Goal: Use online tool/utility: Utilize a website feature to perform a specific function

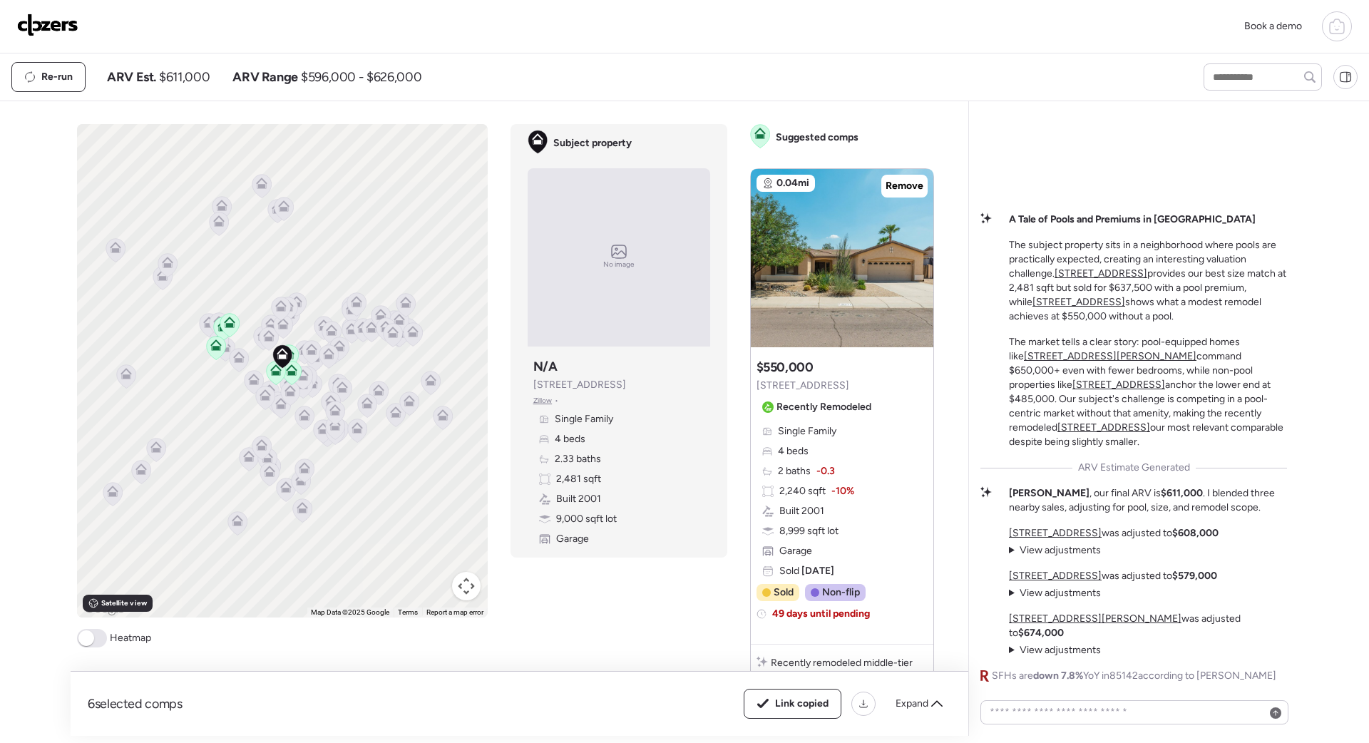
click at [37, 24] on img at bounding box center [47, 25] width 61 height 23
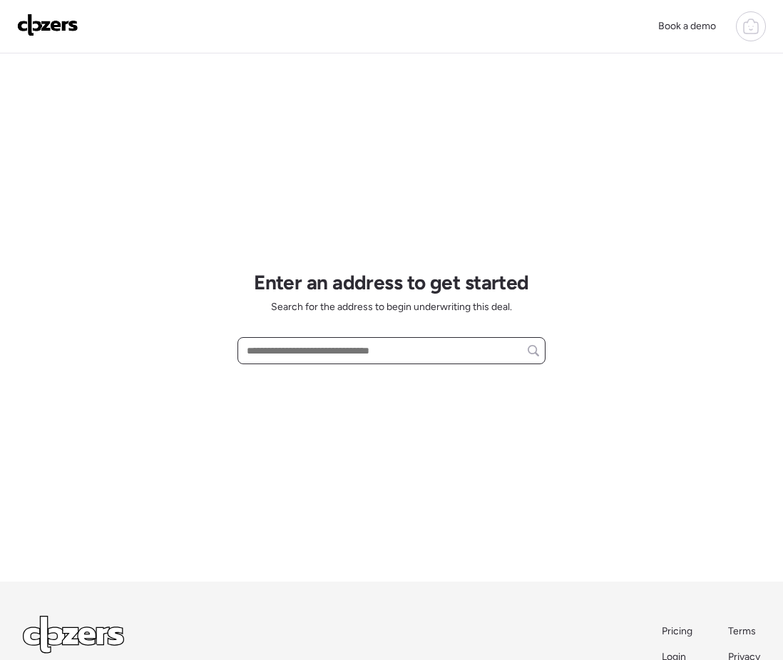
click at [262, 346] on input "text" at bounding box center [391, 351] width 295 height 20
paste input "**********"
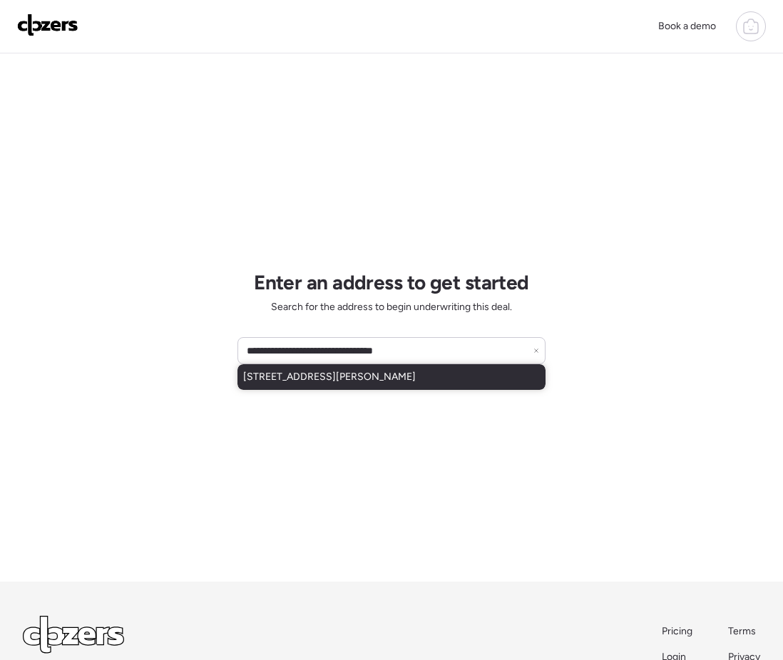
click at [301, 380] on span "430 W Dobbins Rd, Phoenix, AZ, 85041" at bounding box center [329, 377] width 173 height 14
type input "**********"
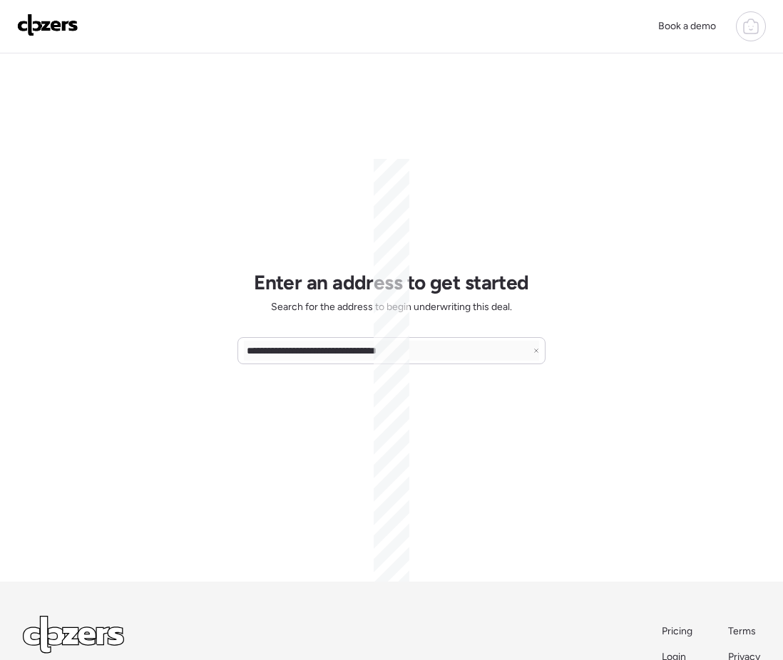
click at [301, 380] on div "**********" at bounding box center [391, 317] width 308 height 528
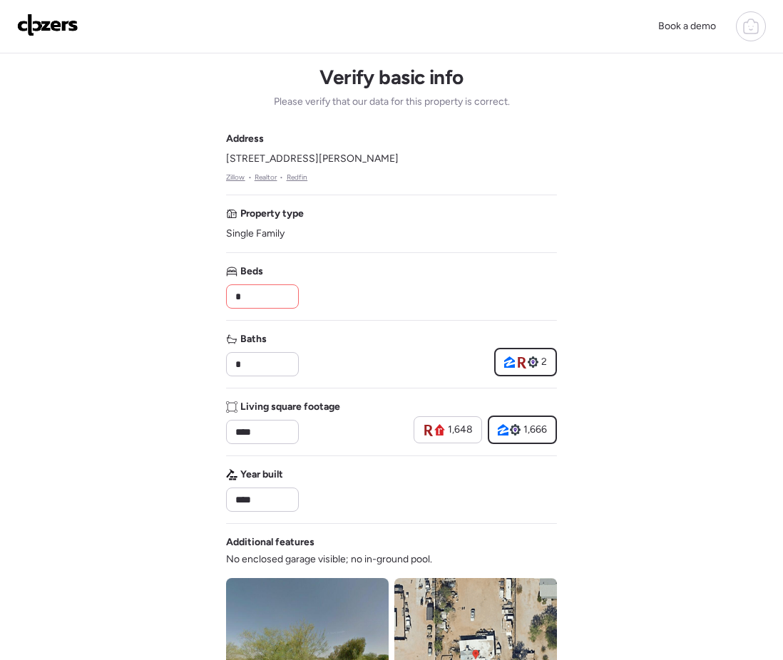
click at [265, 294] on input "*" at bounding box center [262, 297] width 60 height 20
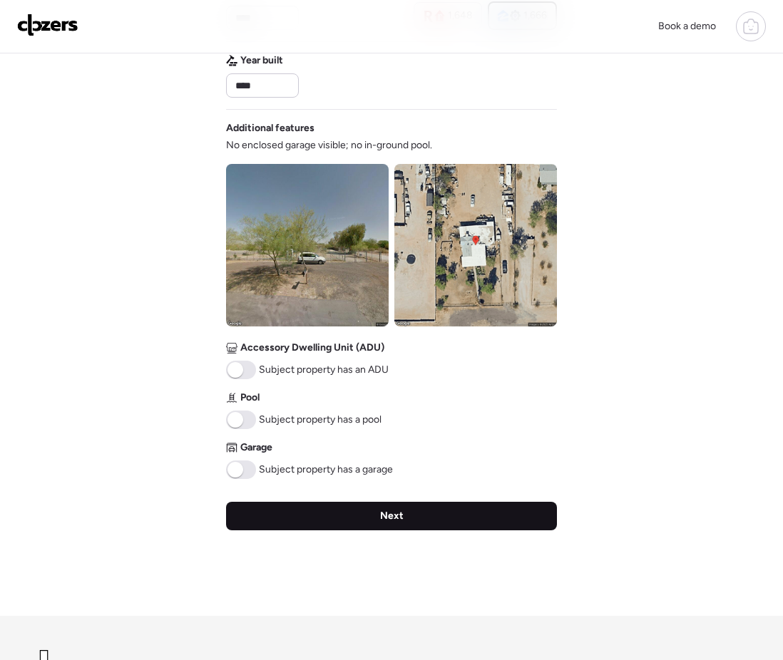
type input "*"
click at [302, 508] on div "Next" at bounding box center [391, 516] width 331 height 29
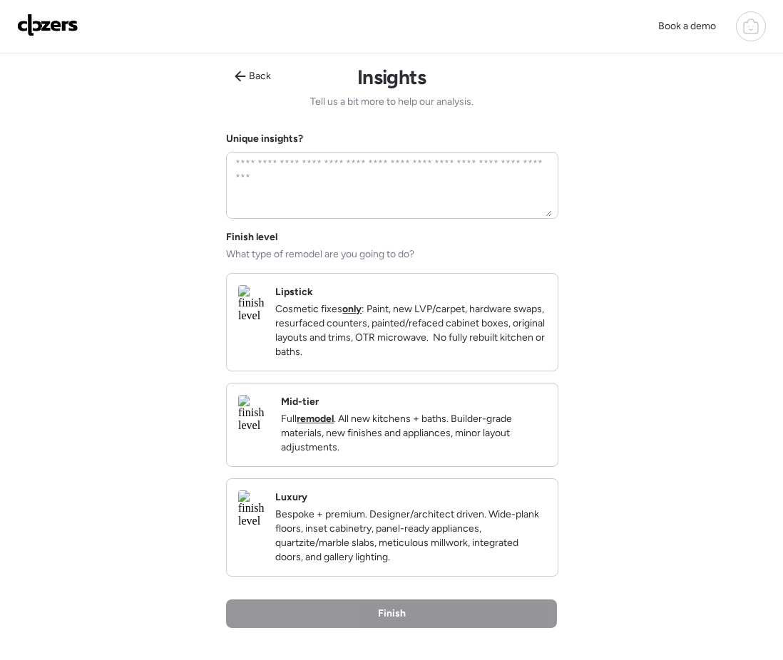
click at [386, 327] on p "Cosmetic fixes only : Paint, new LVP/carpet, hardware swaps, resurfaced counter…" at bounding box center [410, 330] width 271 height 57
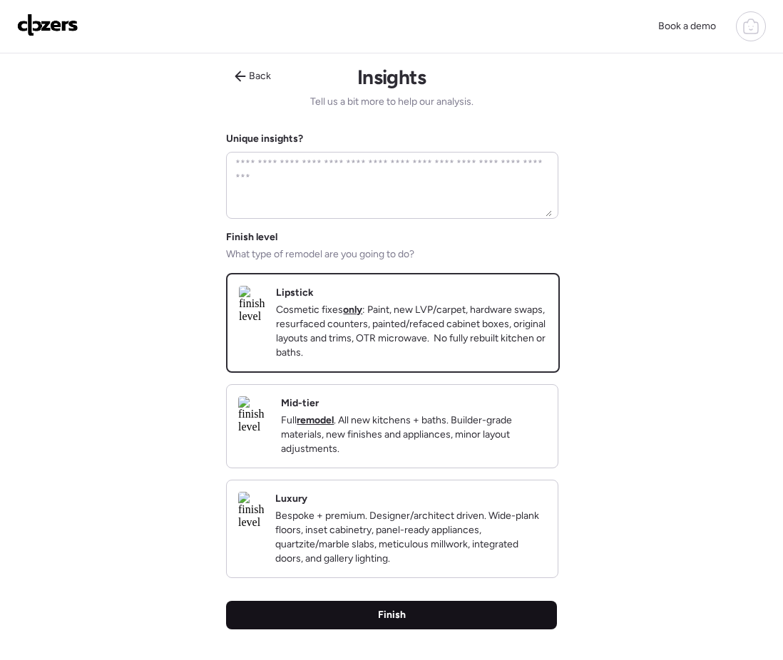
click at [354, 629] on div "Finish" at bounding box center [391, 615] width 331 height 29
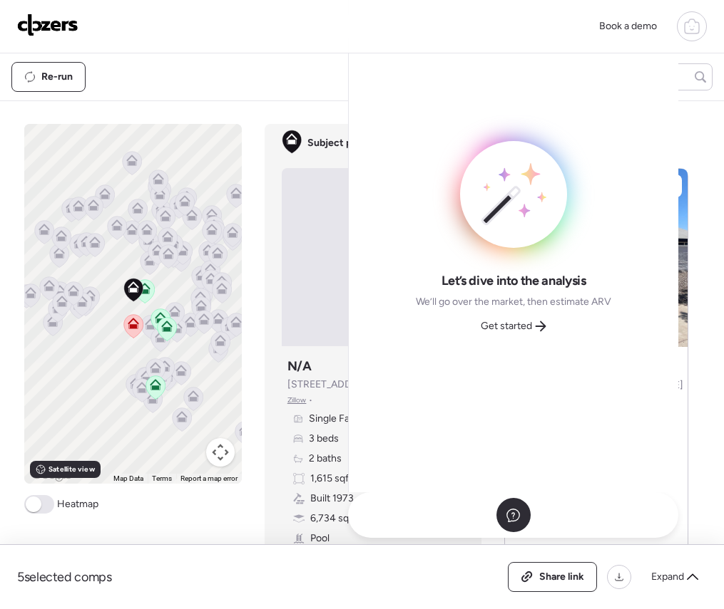
click at [31, 19] on img at bounding box center [47, 25] width 61 height 23
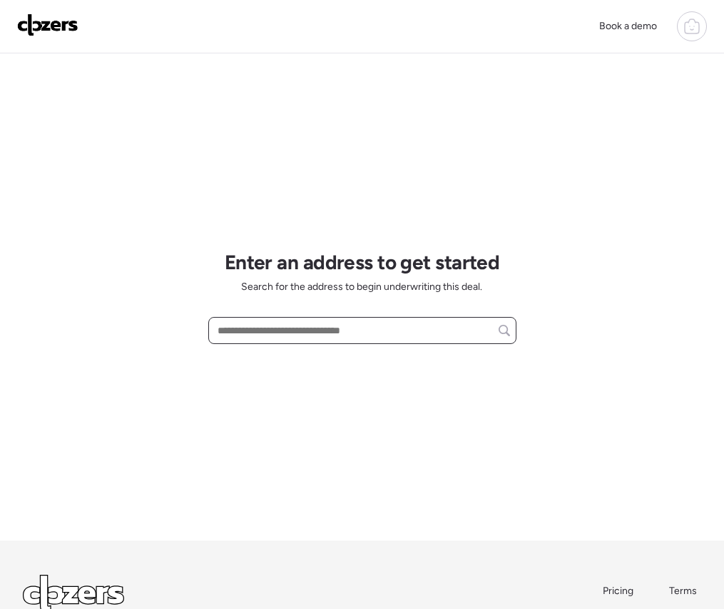
click at [259, 331] on input "text" at bounding box center [362, 331] width 295 height 20
paste input "**********"
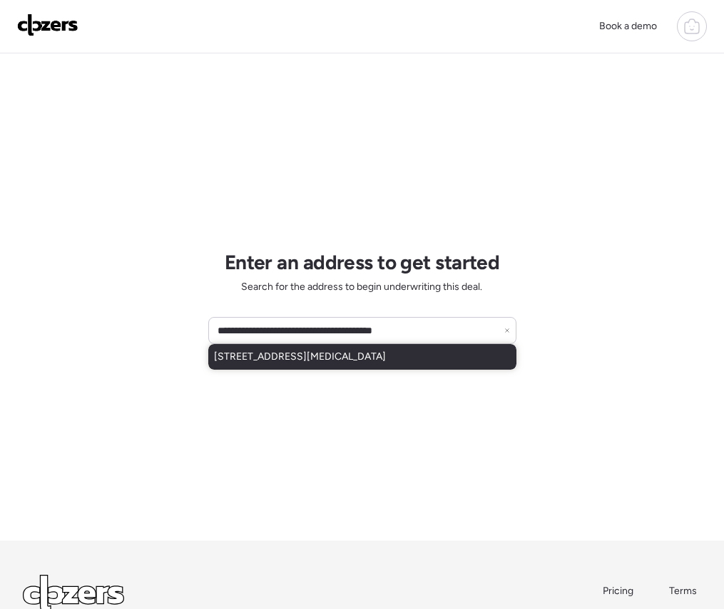
click at [257, 363] on span "10061 E Cinnabar Ave, Scottsdale, AZ, 85258" at bounding box center [300, 357] width 172 height 14
type input "**********"
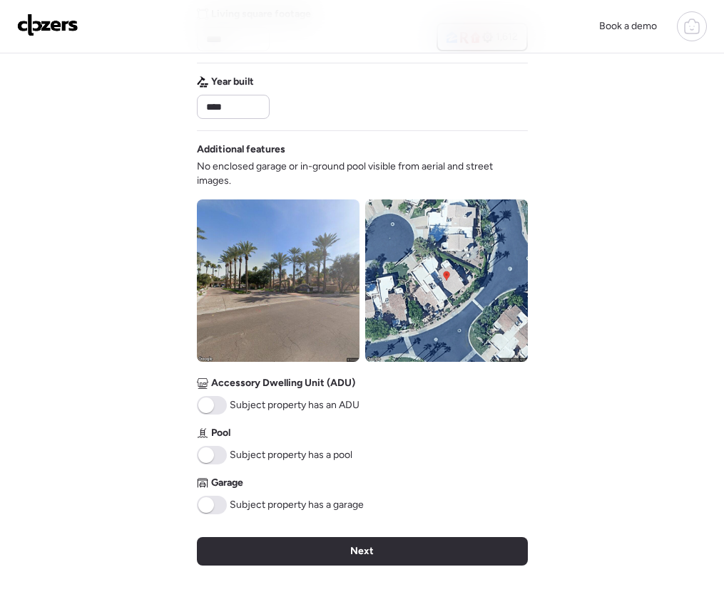
scroll to position [398, 0]
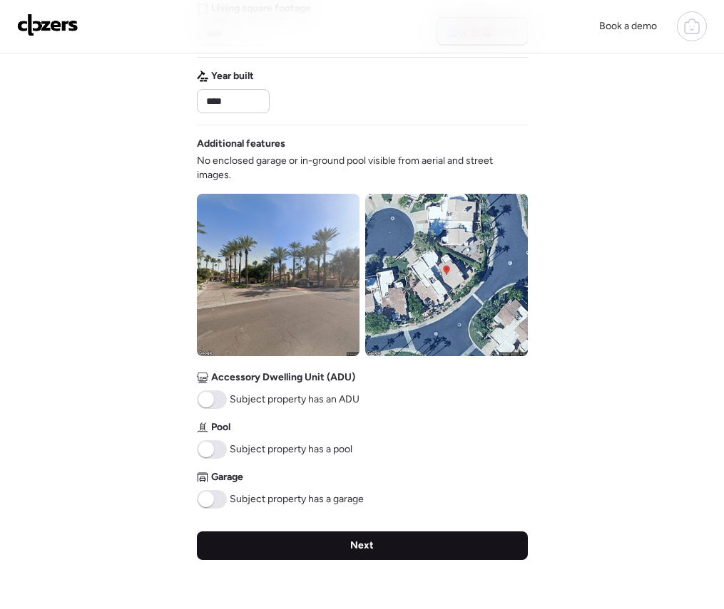
click at [252, 542] on div "Next" at bounding box center [362, 546] width 331 height 29
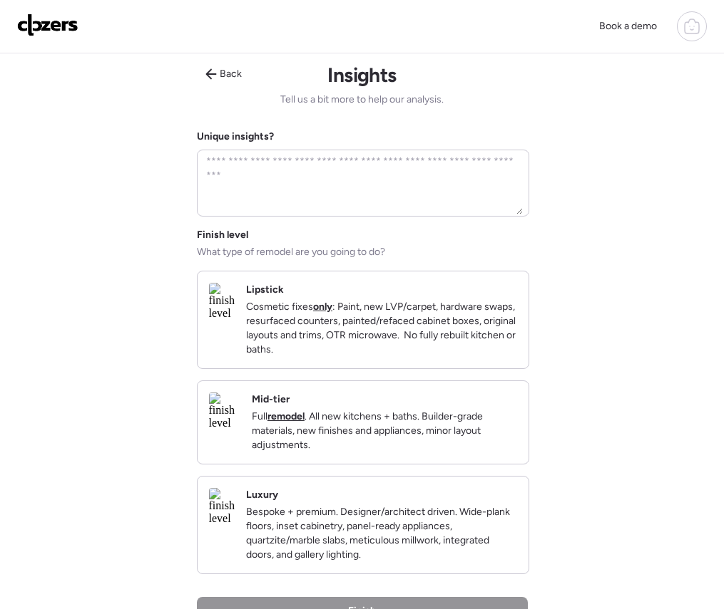
scroll to position [0, 0]
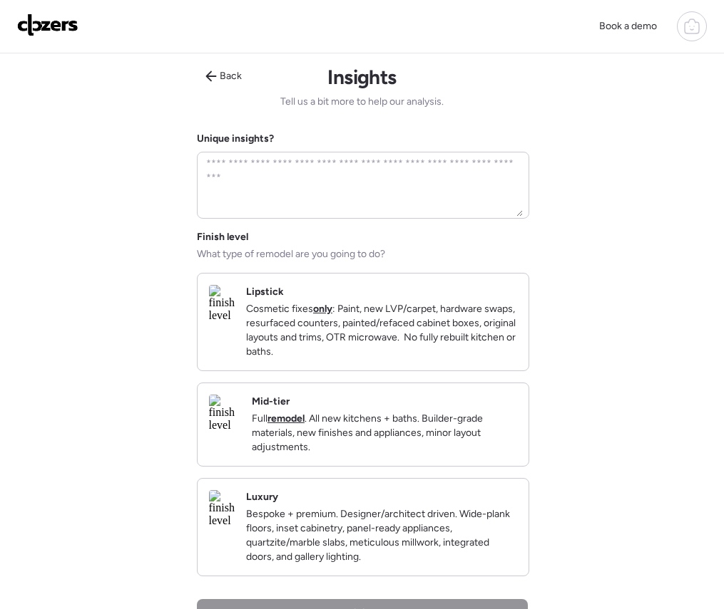
click at [307, 309] on p "Cosmetic fixes only : Paint, new LVP/carpet, hardware swaps, resurfaced counter…" at bounding box center [381, 330] width 271 height 57
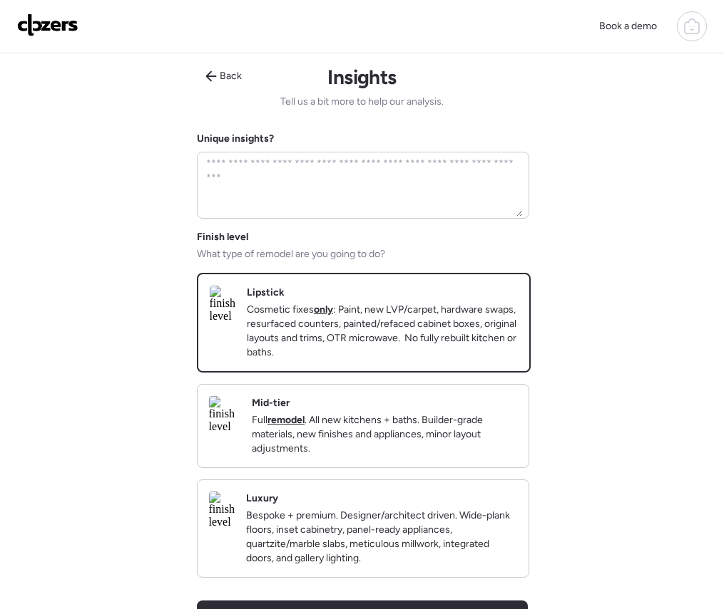
scroll to position [304, 0]
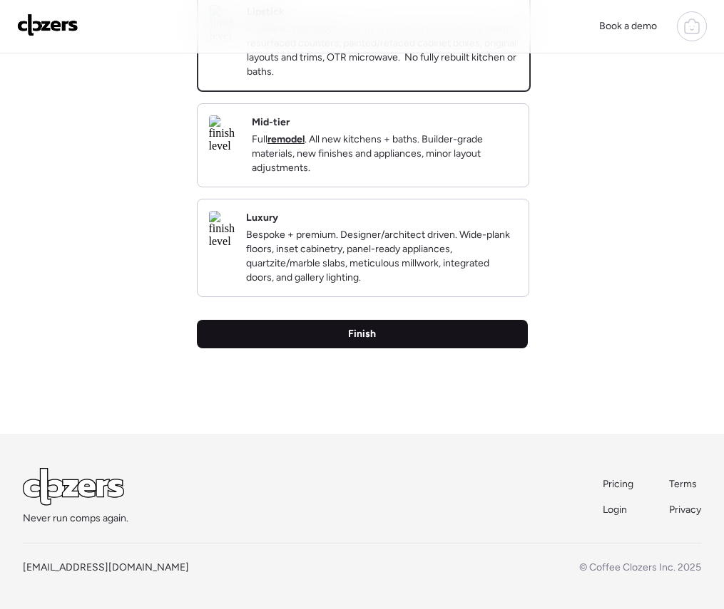
click at [301, 336] on div "Finish" at bounding box center [362, 334] width 331 height 29
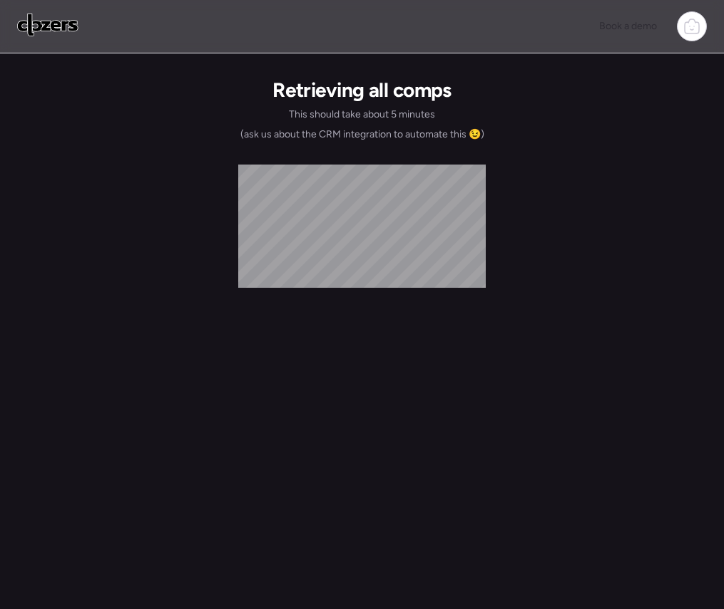
scroll to position [0, 0]
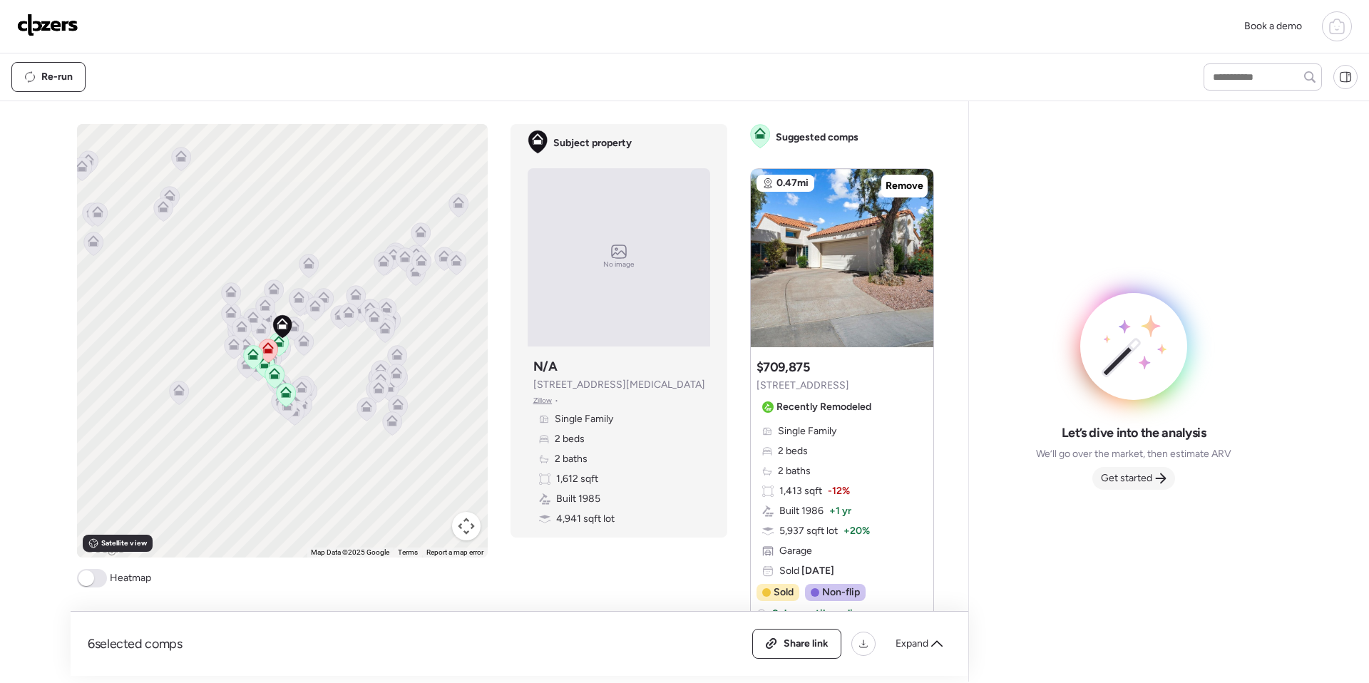
click at [723, 480] on span "Get started" at bounding box center [1126, 478] width 51 height 14
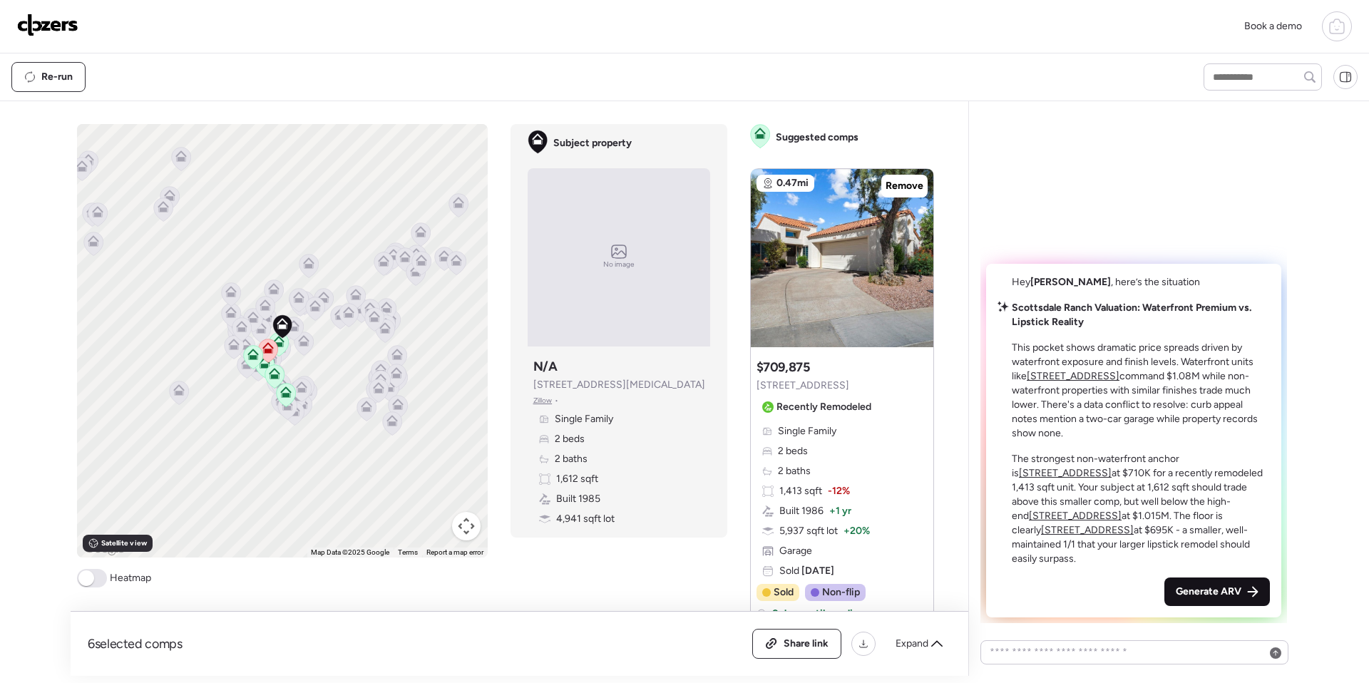
click at [723, 587] on span "Generate ARV" at bounding box center [1208, 592] width 66 height 14
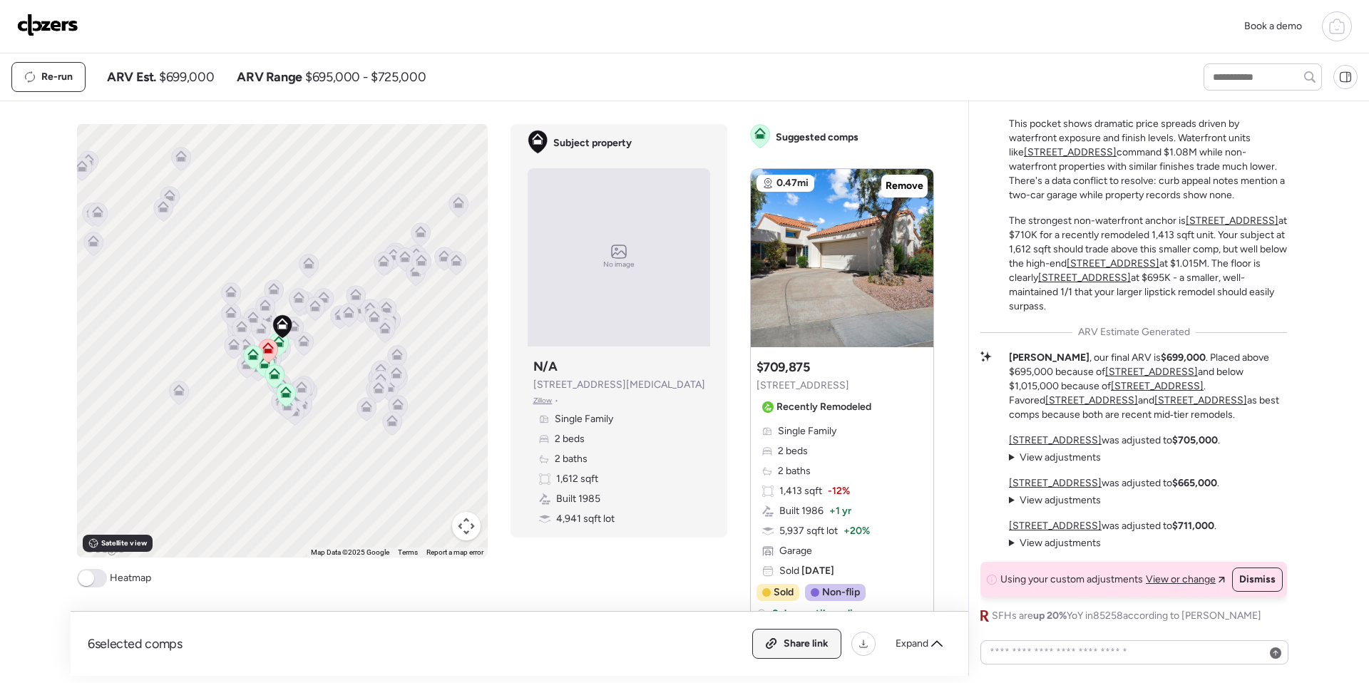
click at [723, 609] on div "Share link" at bounding box center [797, 643] width 88 height 29
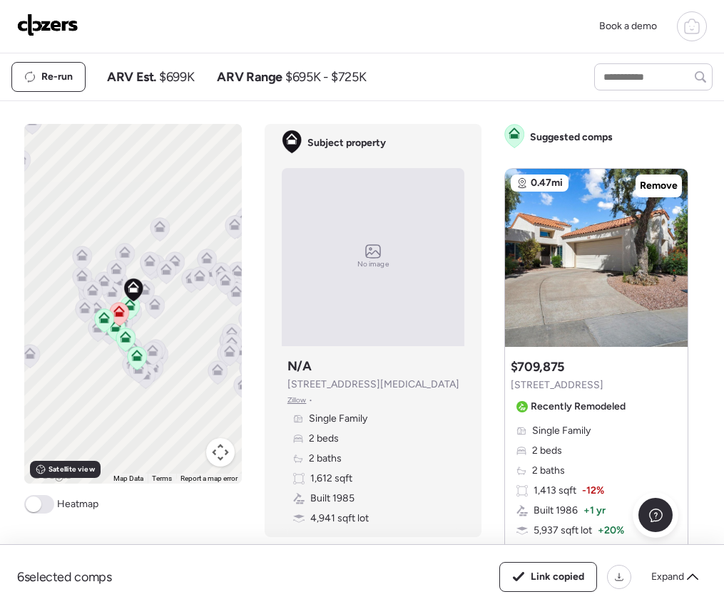
click at [21, 22] on img at bounding box center [47, 25] width 61 height 23
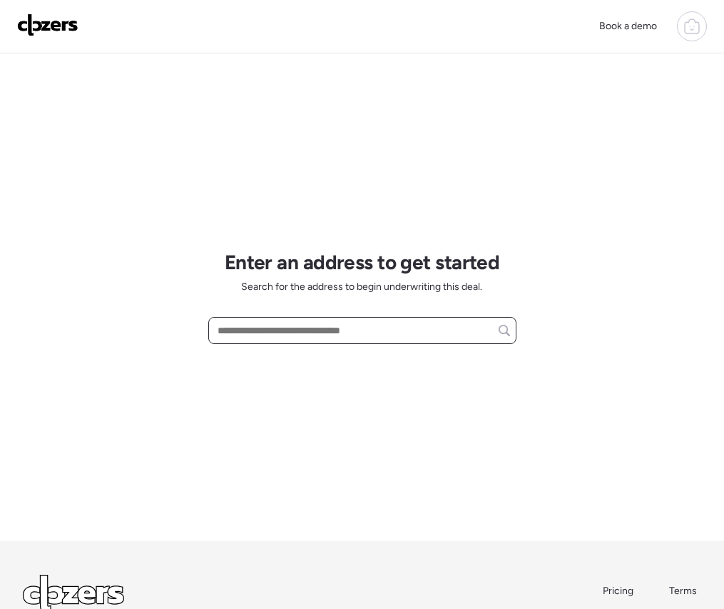
click at [291, 328] on input "text" at bounding box center [362, 331] width 295 height 20
paste input "**********"
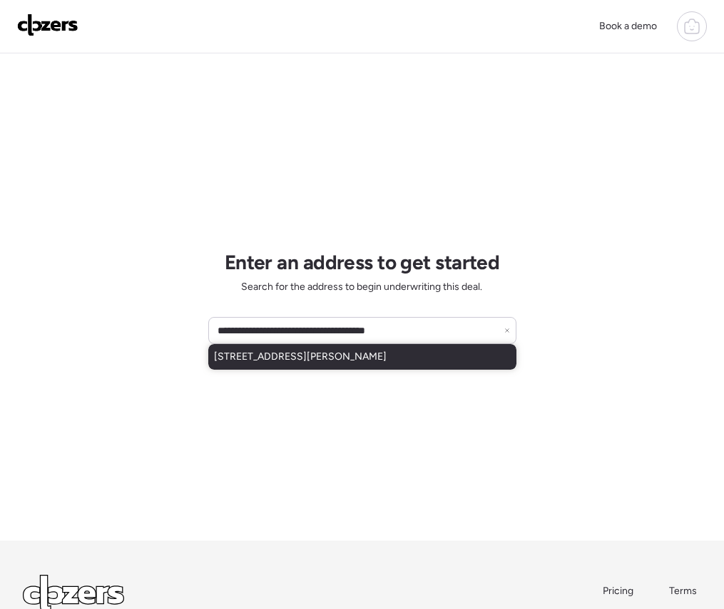
click at [278, 364] on span "[STREET_ADDRESS][PERSON_NAME]" at bounding box center [300, 357] width 173 height 14
type input "**********"
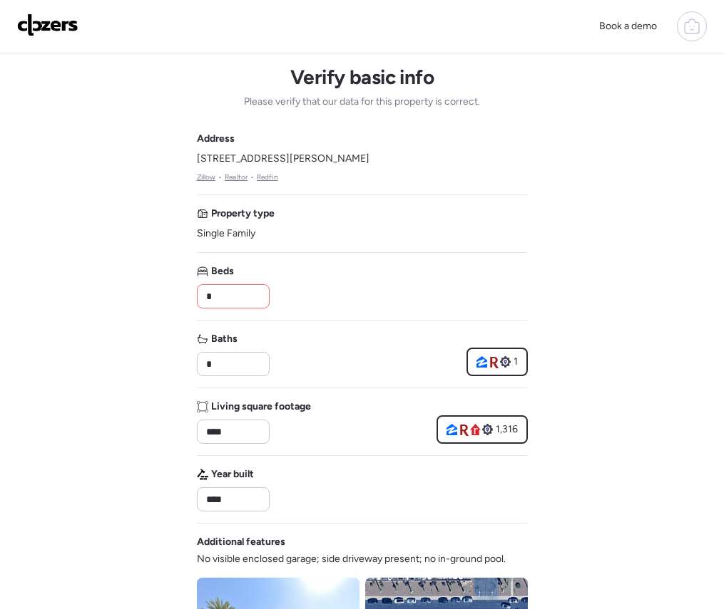
click at [225, 299] on input "*" at bounding box center [233, 297] width 60 height 20
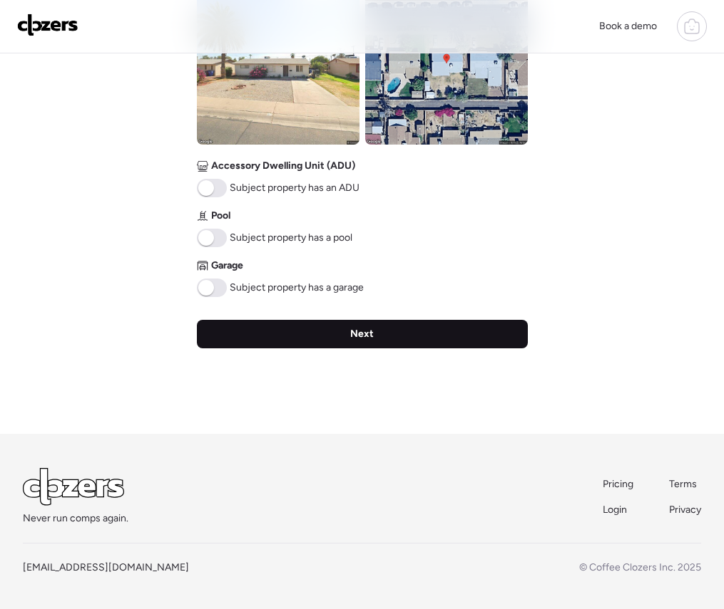
type input "*"
click at [265, 335] on div "Next" at bounding box center [362, 334] width 331 height 29
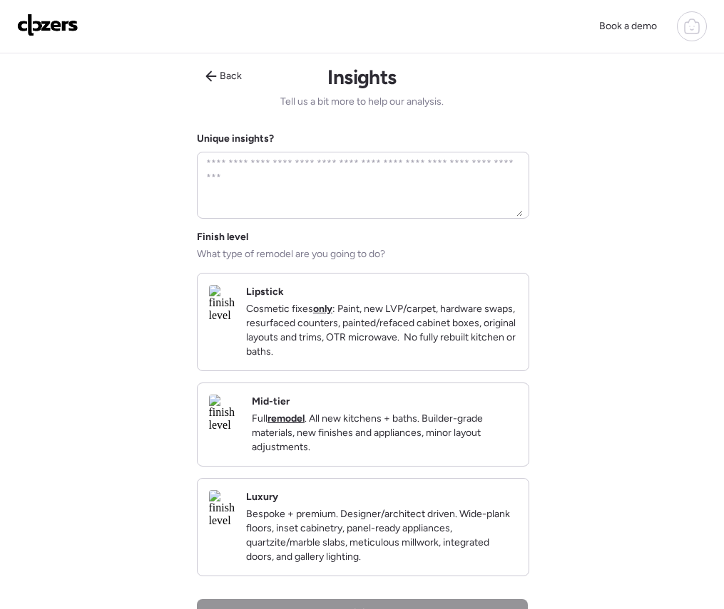
click at [368, 319] on p "Cosmetic fixes only : Paint, new LVP/carpet, hardware swaps, resurfaced counter…" at bounding box center [381, 330] width 271 height 57
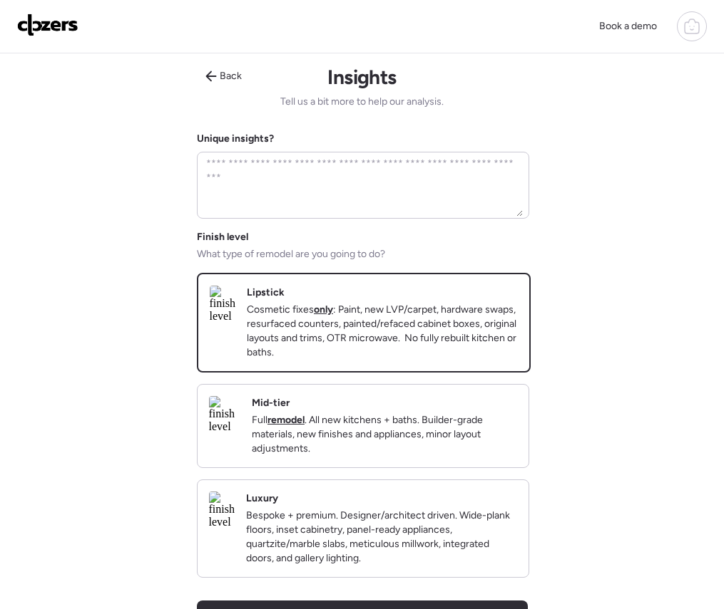
scroll to position [304, 0]
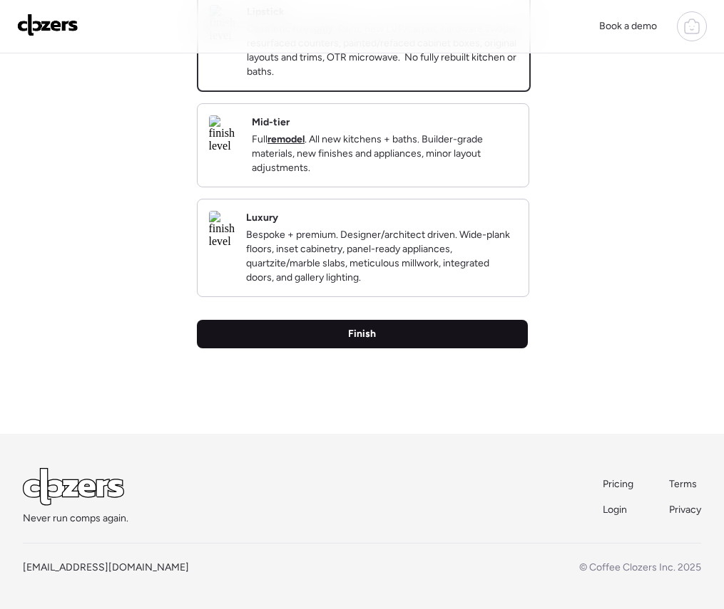
click at [361, 327] on span "Finish" at bounding box center [362, 334] width 28 height 14
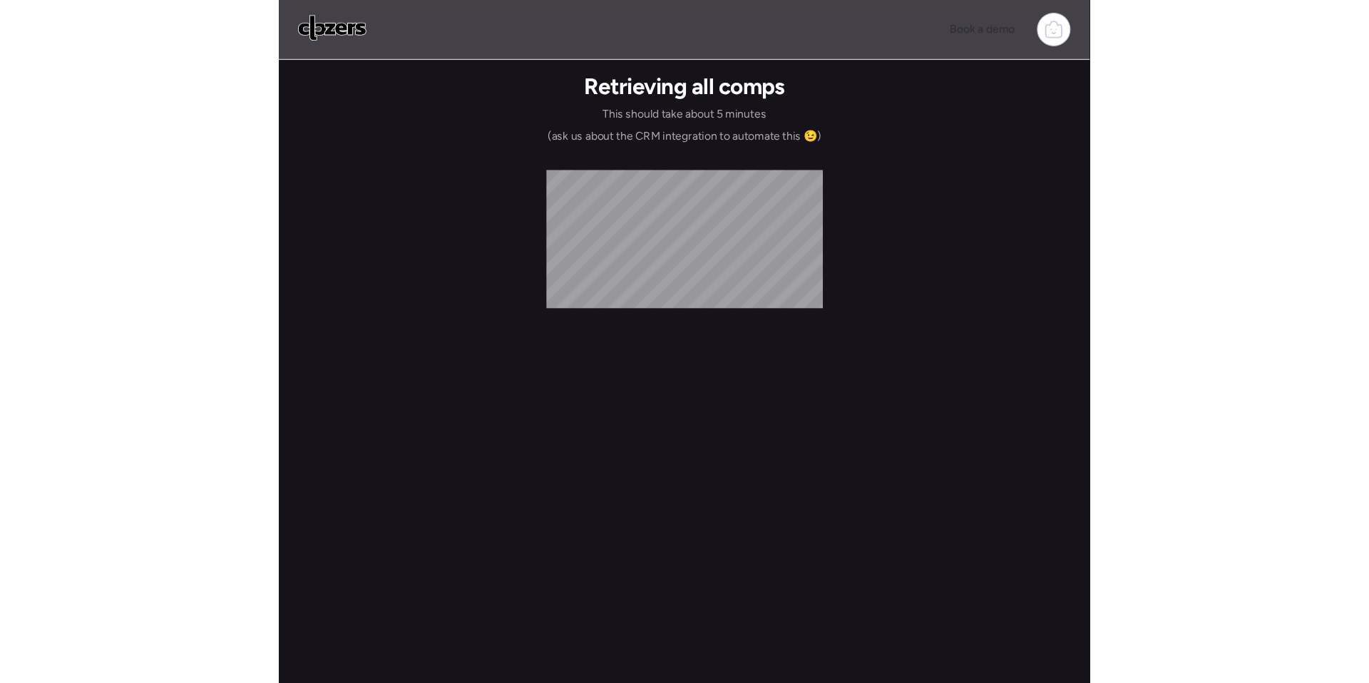
scroll to position [0, 0]
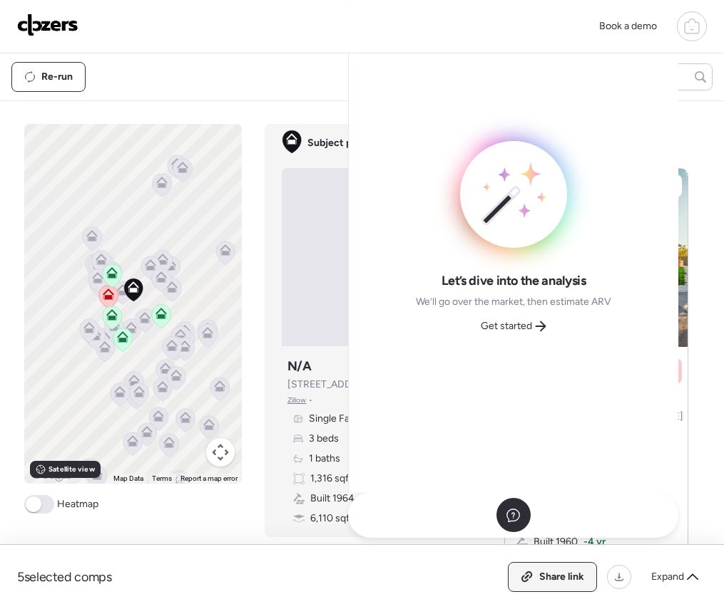
click at [547, 576] on span "Share link" at bounding box center [561, 577] width 45 height 14
click at [547, 576] on span "Link copied" at bounding box center [556, 577] width 53 height 14
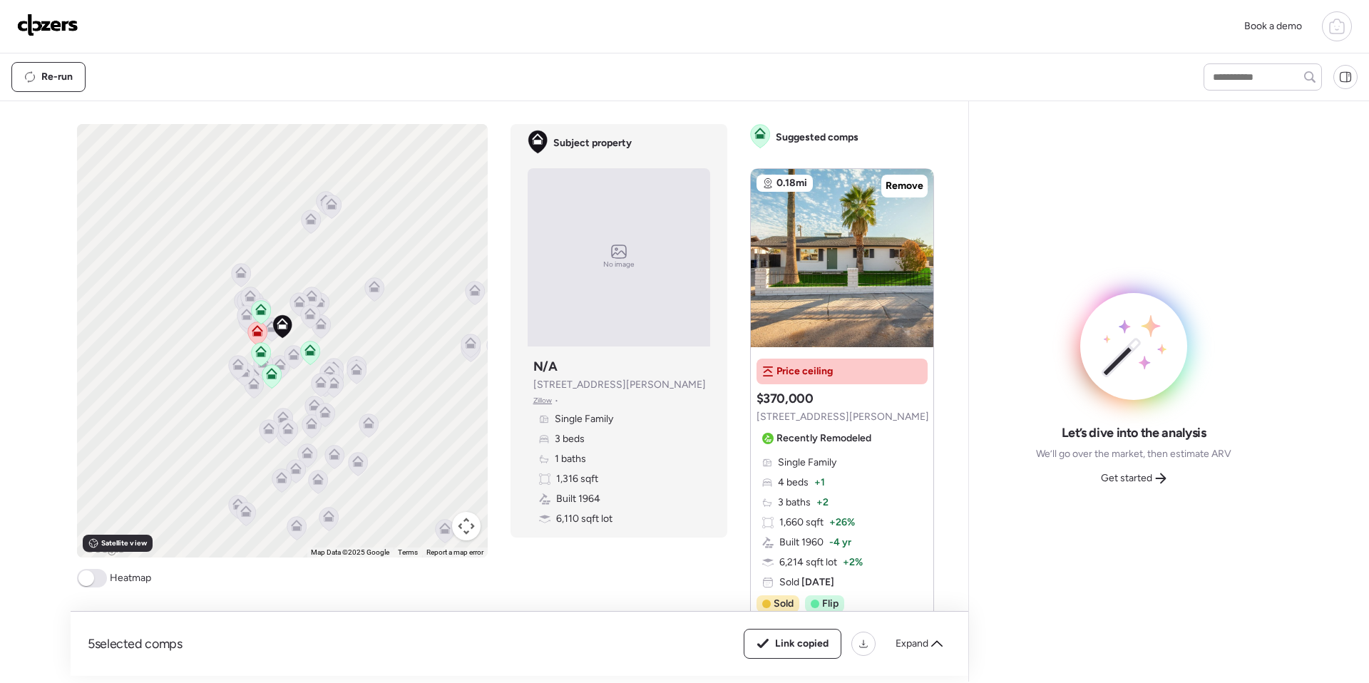
click at [59, 26] on img at bounding box center [47, 25] width 61 height 23
